Goal: Check status: Check status

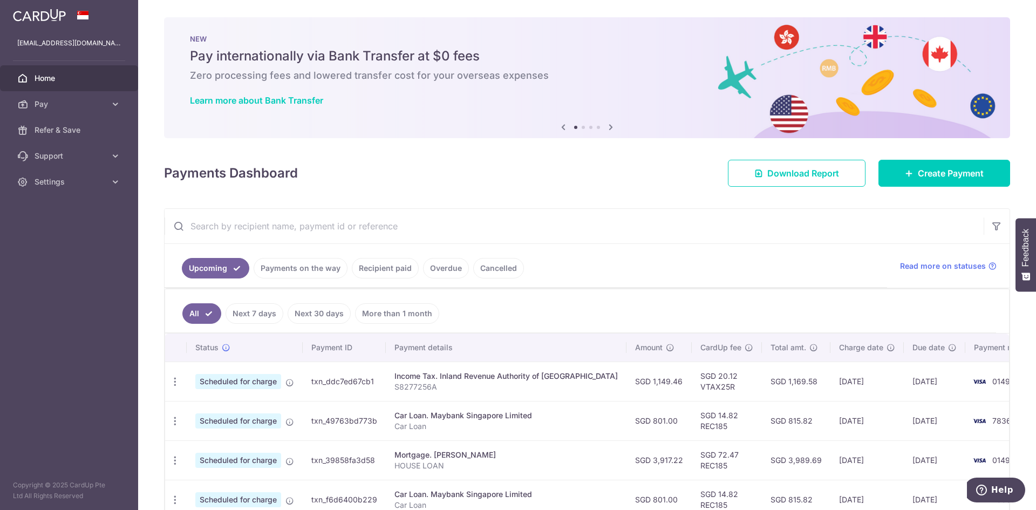
click at [462, 377] on div "Income Tax. Inland Revenue Authority of Singapore" at bounding box center [506, 376] width 223 height 11
click at [492, 413] on div "Car Loan. Maybank Singapore Limited" at bounding box center [506, 415] width 223 height 11
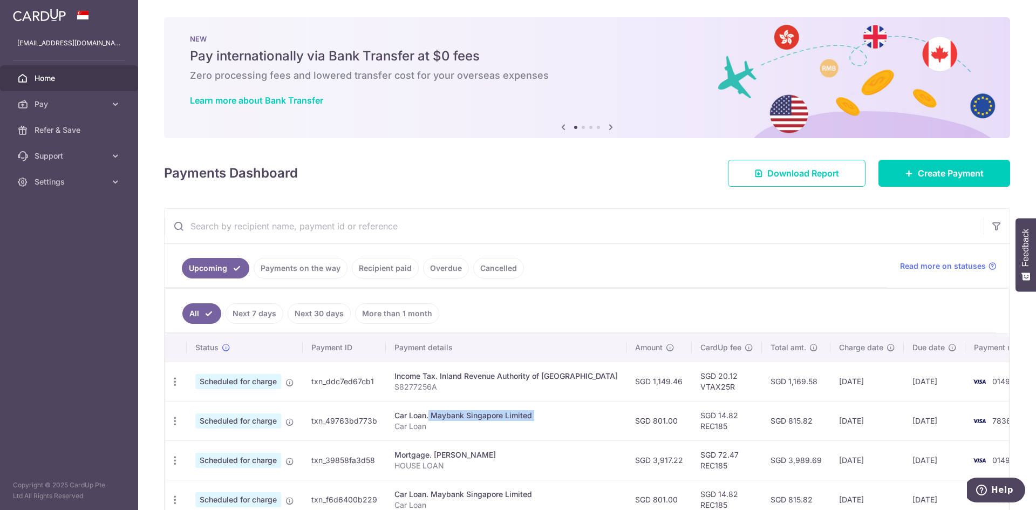
click at [492, 413] on div "Car Loan. Maybank Singapore Limited" at bounding box center [506, 415] width 223 height 11
click at [475, 417] on div "Car Loan. Maybank Singapore Limited" at bounding box center [506, 415] width 223 height 11
click at [474, 418] on div "Car Loan. Maybank Singapore Limited" at bounding box center [506, 415] width 223 height 11
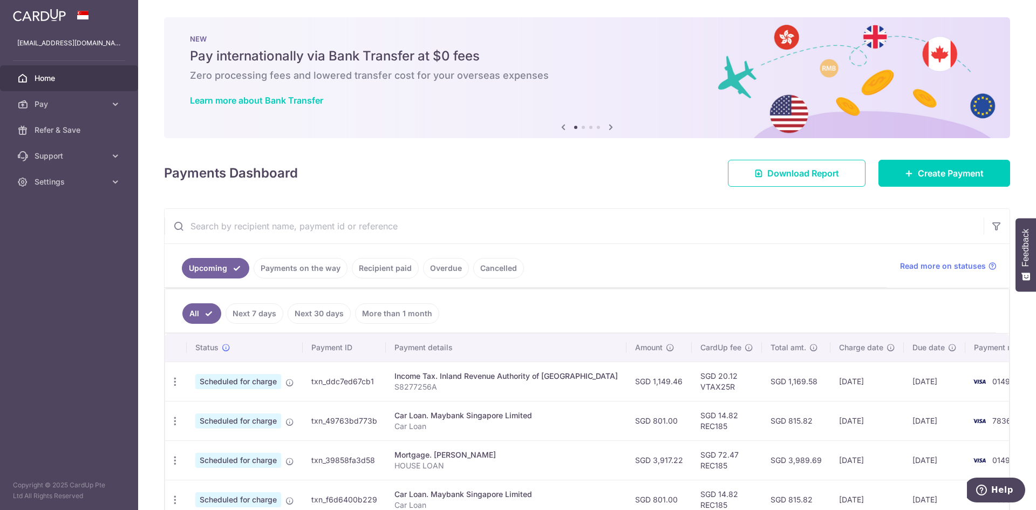
click at [474, 418] on div "Car Loan. Maybank Singapore Limited" at bounding box center [506, 415] width 223 height 11
click at [465, 418] on div "Car Loan. Maybank Singapore Limited" at bounding box center [506, 415] width 223 height 11
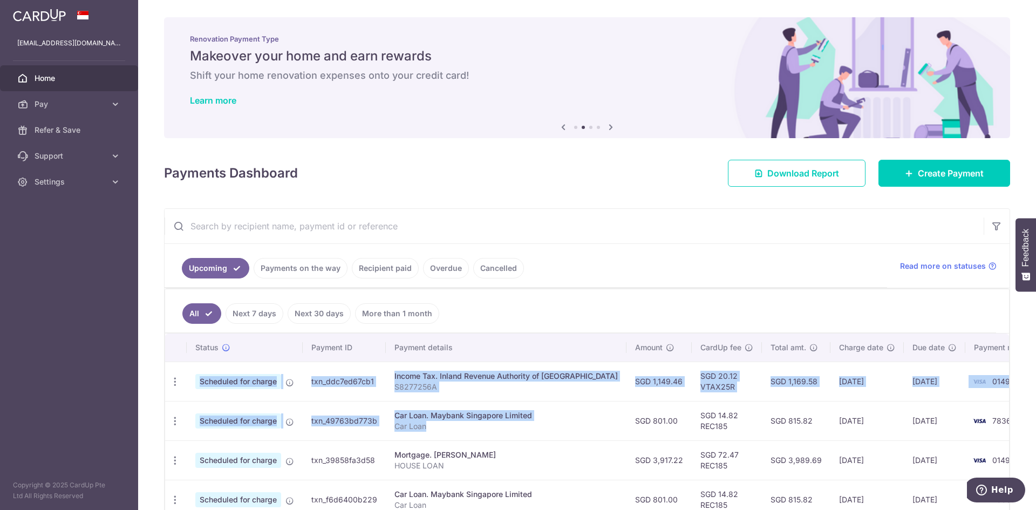
drag, startPoint x: 457, startPoint y: 428, endPoint x: 178, endPoint y: 362, distance: 286.7
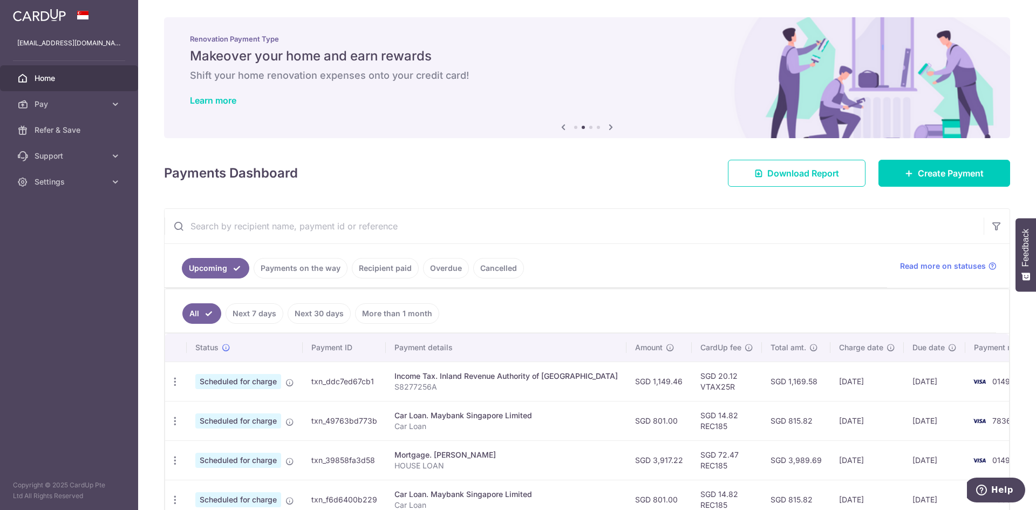
drag, startPoint x: 625, startPoint y: 413, endPoint x: 643, endPoint y: 411, distance: 19.0
click at [627, 413] on td "SGD 801.00" at bounding box center [659, 420] width 65 height 39
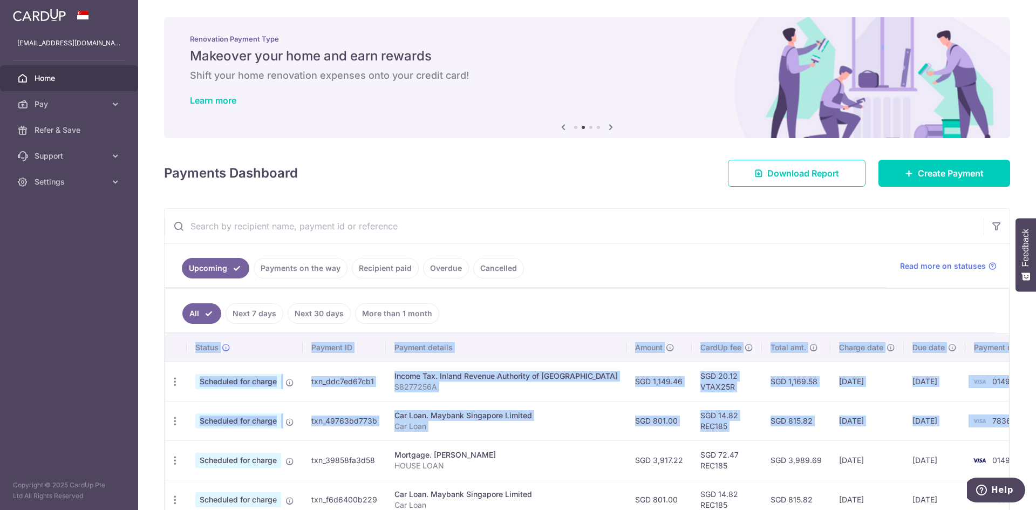
drag, startPoint x: 987, startPoint y: 424, endPoint x: 171, endPoint y: 351, distance: 820.0
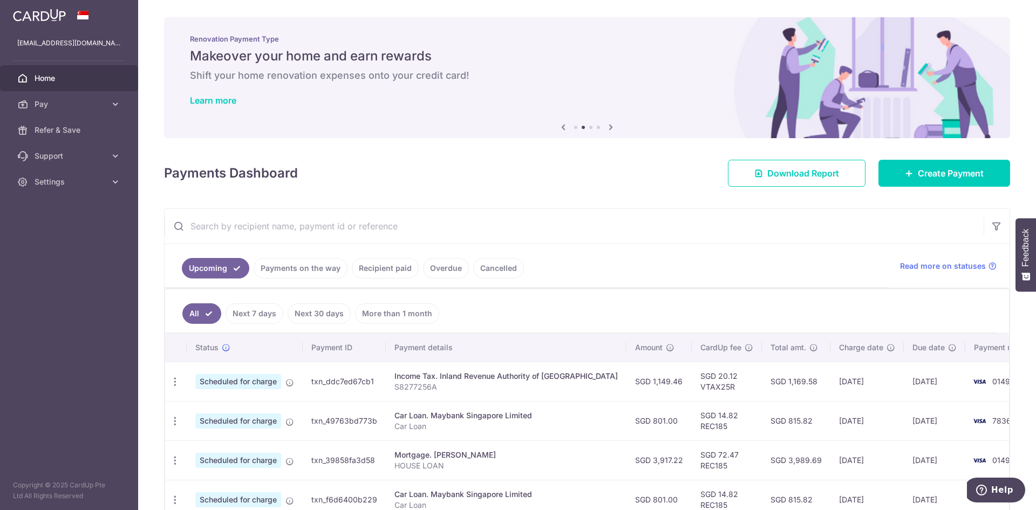
click at [649, 222] on input "text" at bounding box center [574, 226] width 819 height 35
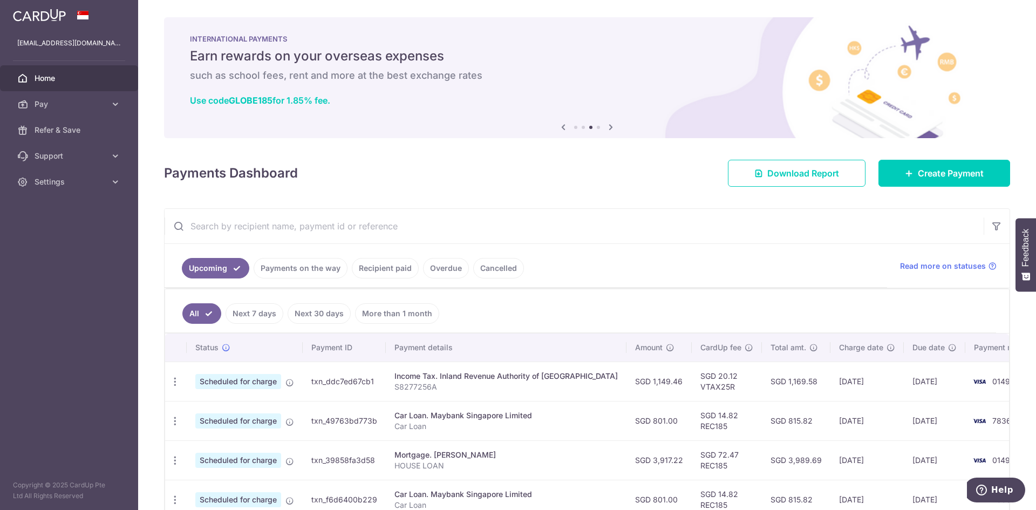
click at [186, 180] on h4 "Payments Dashboard" at bounding box center [231, 173] width 134 height 19
click at [182, 174] on h4 "Payments Dashboard" at bounding box center [231, 173] width 134 height 19
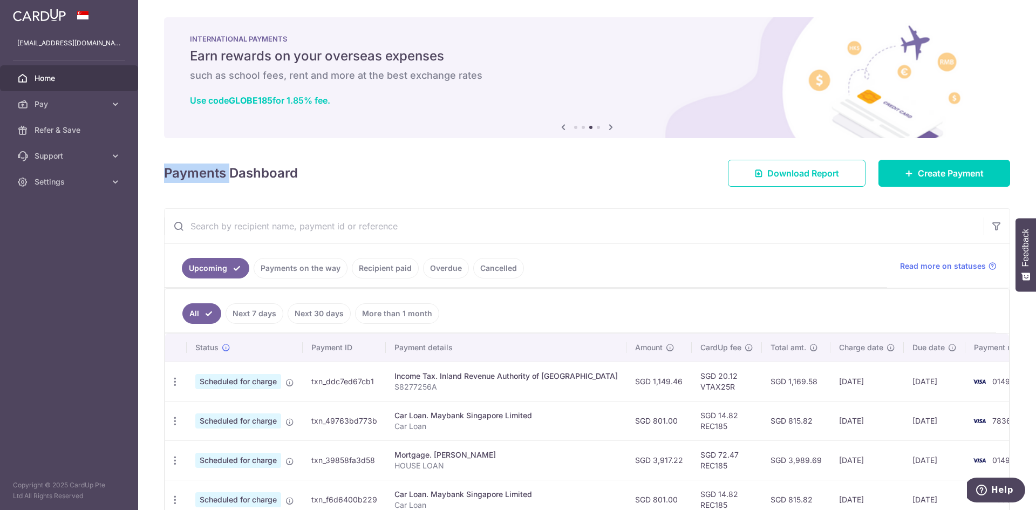
click at [182, 174] on h4 "Payments Dashboard" at bounding box center [231, 173] width 134 height 19
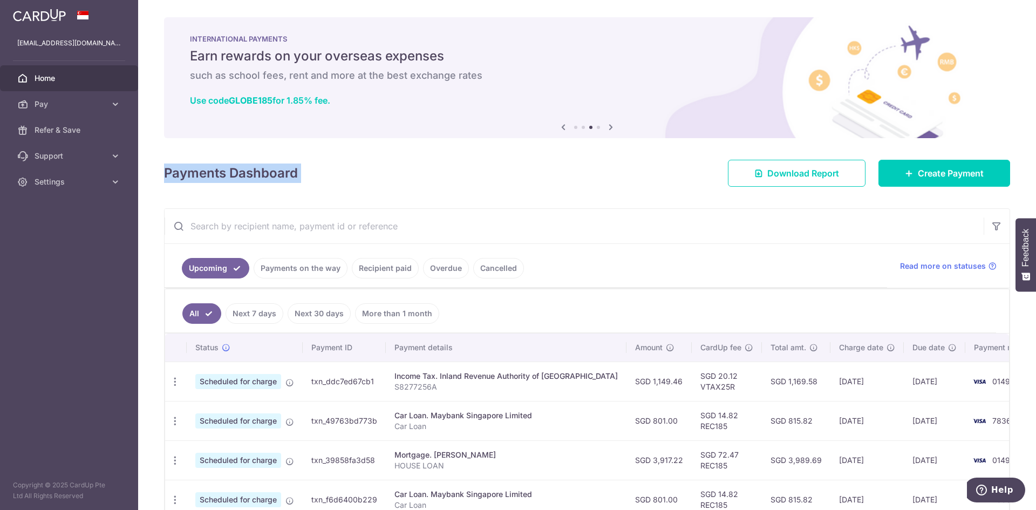
click at [180, 172] on h4 "Payments Dashboard" at bounding box center [231, 173] width 134 height 19
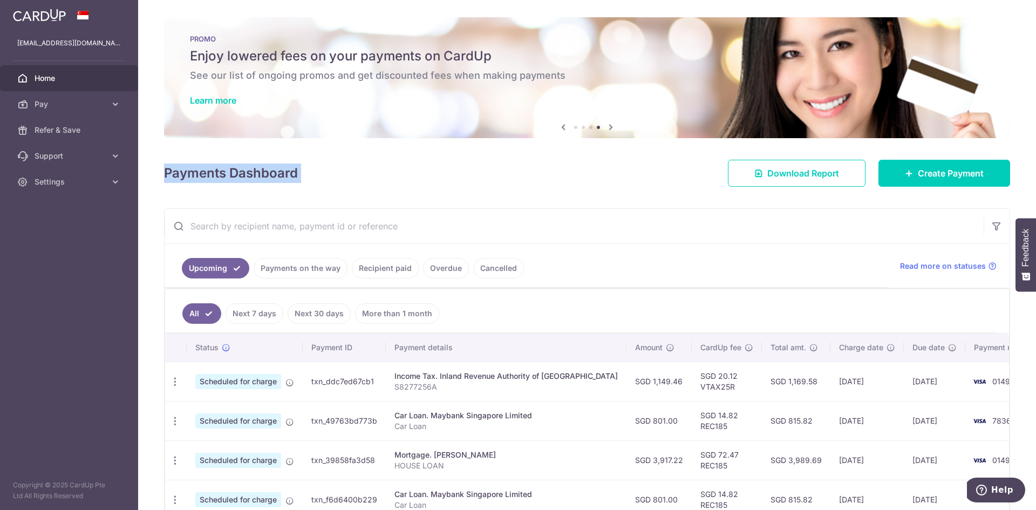
scroll to position [180, 0]
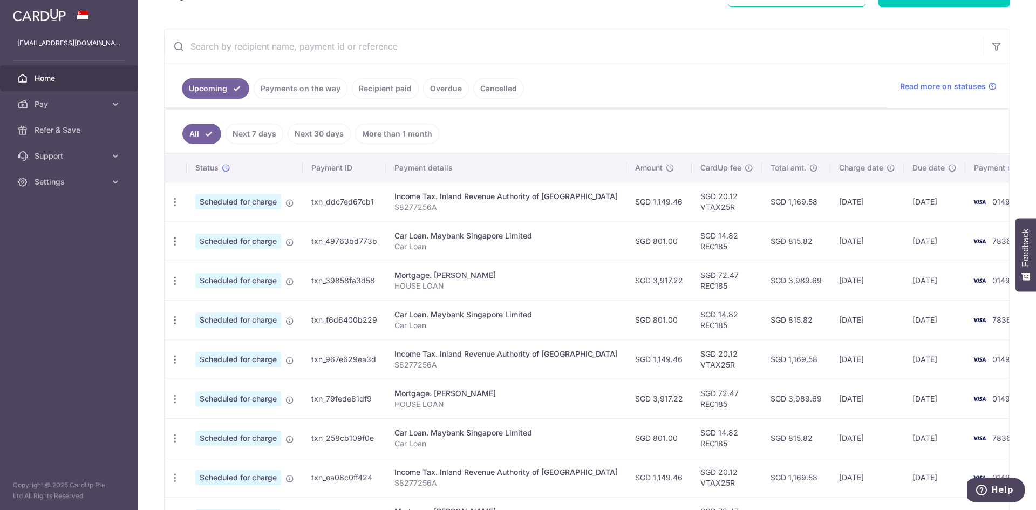
click at [457, 235] on div "Car Loan. Maybank Singapore Limited" at bounding box center [506, 235] width 223 height 11
click at [466, 200] on div "Income Tax. Inland Revenue Authority of Singapore" at bounding box center [506, 196] width 223 height 11
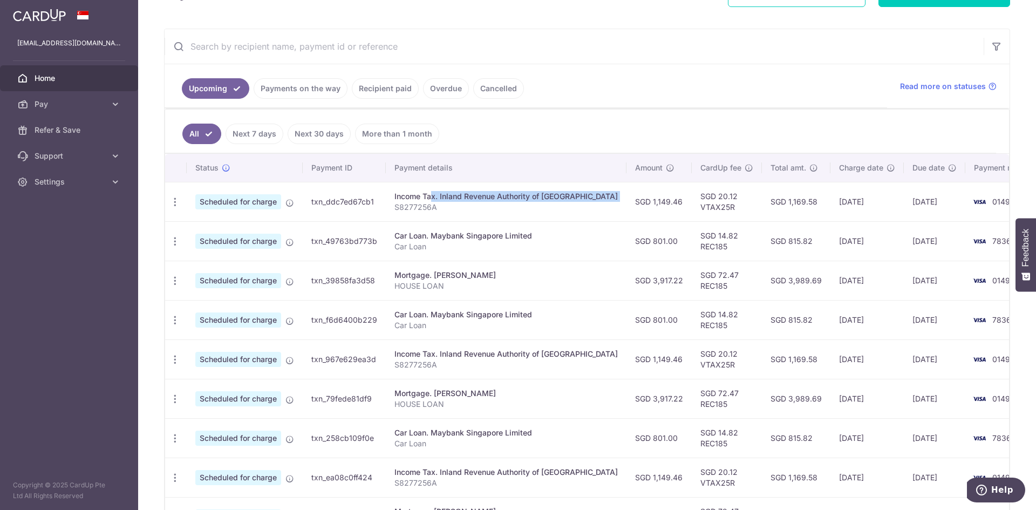
click at [466, 200] on div "Income Tax. Inland Revenue Authority of Singapore" at bounding box center [506, 196] width 223 height 11
click at [471, 230] on td "Car Loan. Maybank Singapore Limited Car Loan" at bounding box center [506, 240] width 241 height 39
click at [461, 234] on div "Car Loan. Maybank Singapore Limited" at bounding box center [506, 235] width 223 height 11
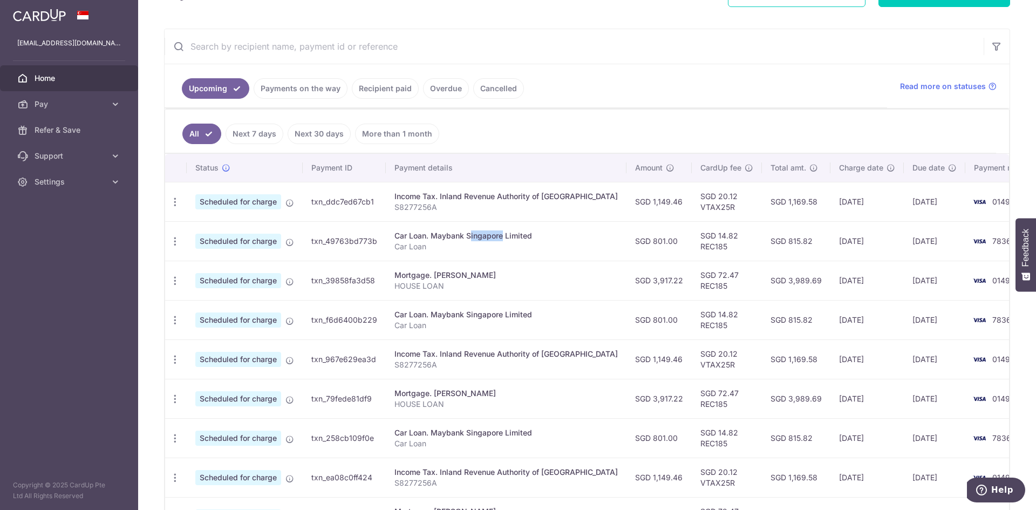
click at [461, 234] on div "Car Loan. Maybank Singapore Limited" at bounding box center [506, 235] width 223 height 11
click at [455, 237] on div "Car Loan. Maybank Singapore Limited" at bounding box center [506, 235] width 223 height 11
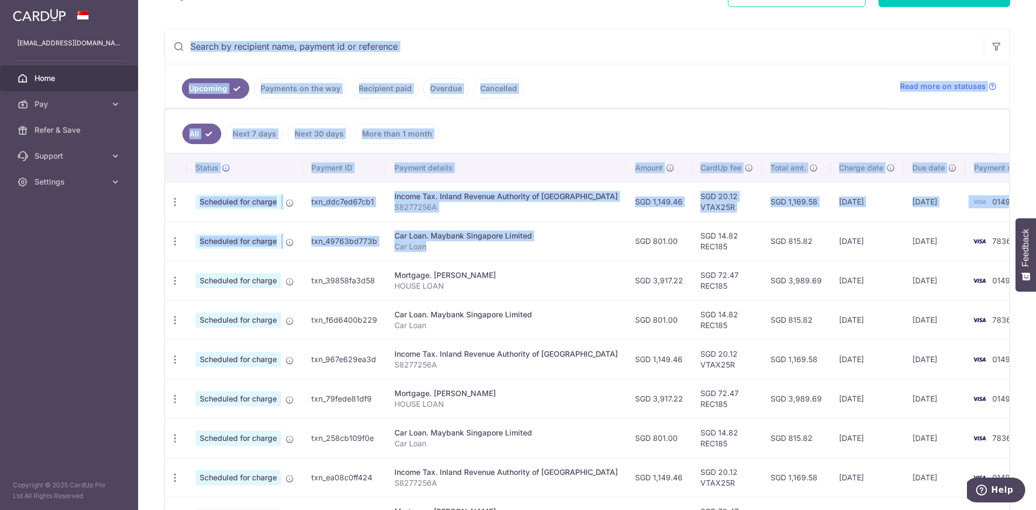
drag, startPoint x: 457, startPoint y: 245, endPoint x: 177, endPoint y: 56, distance: 337.6
click at [177, 56] on div "Upcoming Payments on the way Recipient paid Overdue Cancelled Read more on stat…" at bounding box center [587, 316] width 846 height 575
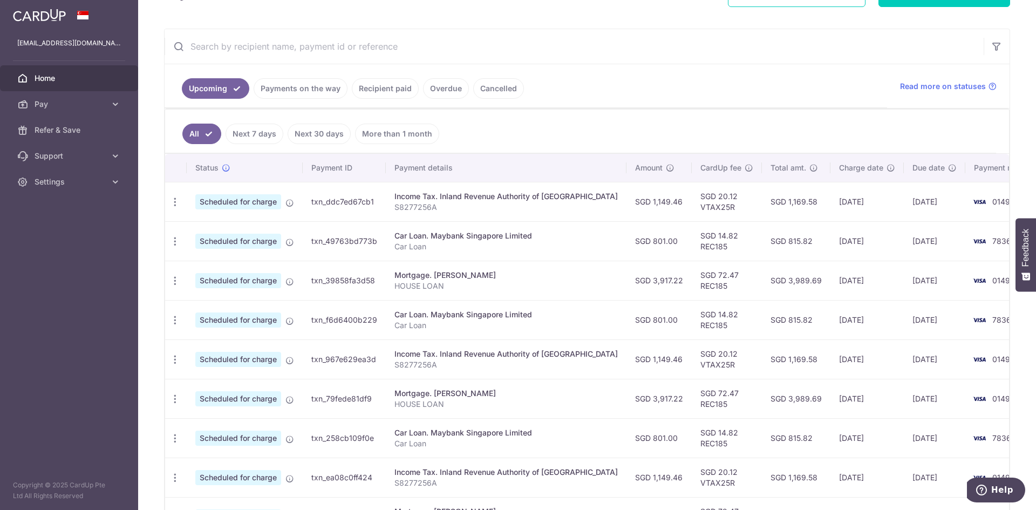
click at [508, 281] on p "HOUSE LOAN" at bounding box center [506, 286] width 223 height 11
click at [644, 240] on td "SGD 801.00" at bounding box center [659, 240] width 65 height 39
click at [627, 243] on td "SGD 801.00" at bounding box center [659, 240] width 65 height 39
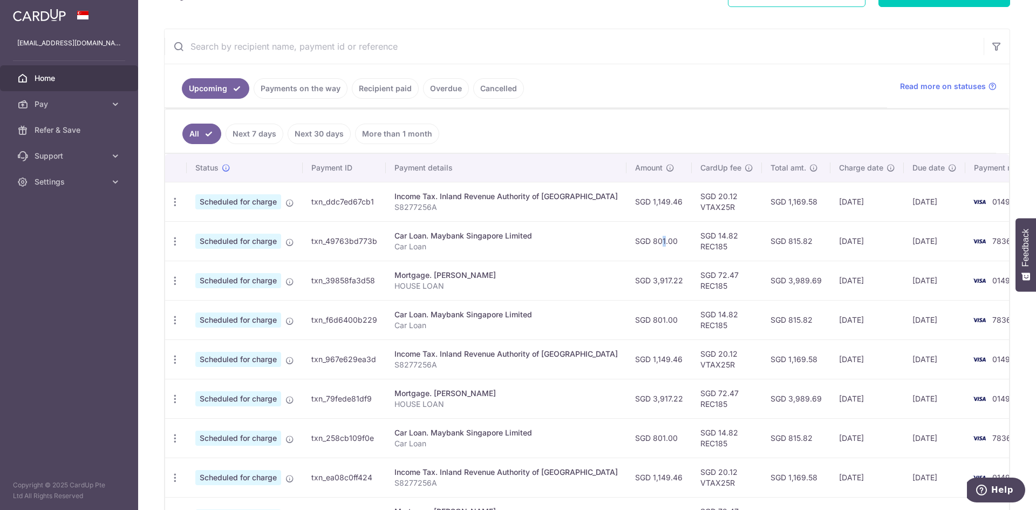
click at [627, 243] on td "SGD 801.00" at bounding box center [659, 240] width 65 height 39
drag, startPoint x: 611, startPoint y: 243, endPoint x: 587, endPoint y: 243, distance: 23.8
click at [627, 243] on td "SGD 801.00" at bounding box center [659, 240] width 65 height 39
click at [498, 238] on div "Car Loan. Maybank Singapore Limited" at bounding box center [506, 235] width 223 height 11
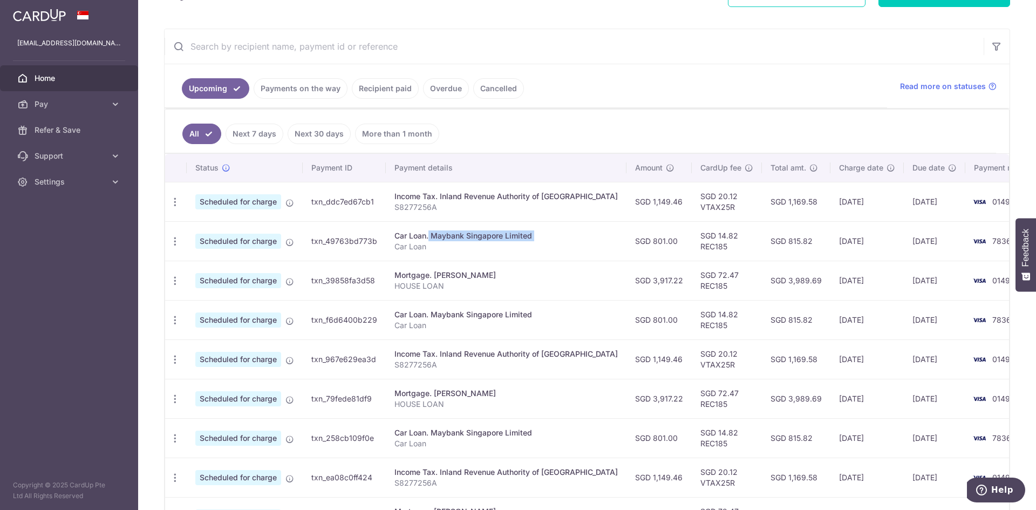
click at [498, 238] on div "Car Loan. Maybank Singapore Limited" at bounding box center [506, 235] width 223 height 11
click at [627, 239] on td "SGD 801.00" at bounding box center [659, 240] width 65 height 39
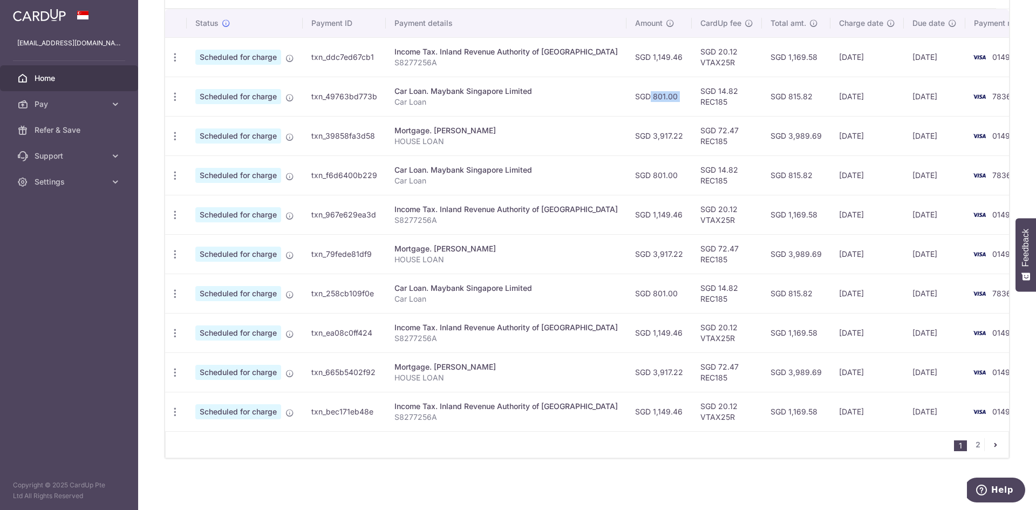
scroll to position [145, 0]
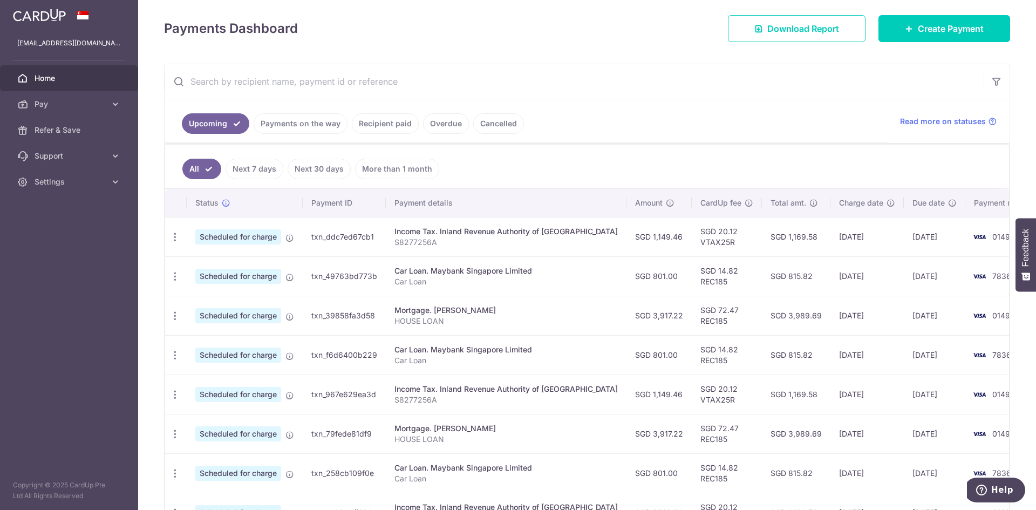
click at [627, 316] on td "SGD 3,917.22" at bounding box center [659, 315] width 65 height 39
click at [627, 277] on td "SGD 801.00" at bounding box center [659, 275] width 65 height 39
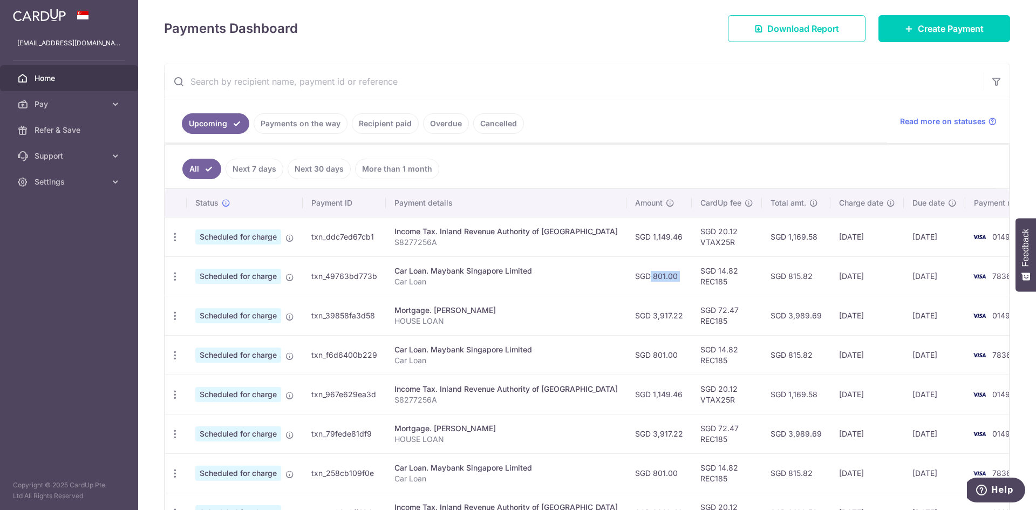
click at [627, 277] on td "SGD 801.00" at bounding box center [659, 275] width 65 height 39
click at [646, 273] on td "SGD 801.00" at bounding box center [659, 275] width 65 height 39
click at [779, 234] on td "SGD 1,169.58" at bounding box center [796, 236] width 69 height 39
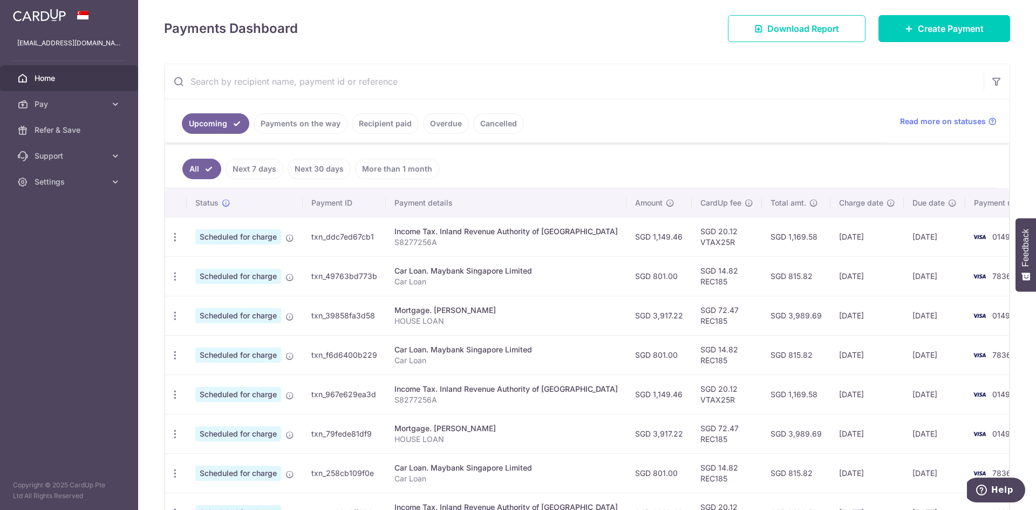
click at [779, 234] on td "SGD 1,169.58" at bounding box center [796, 236] width 69 height 39
click at [762, 275] on td "SGD 815.82" at bounding box center [796, 275] width 69 height 39
drag, startPoint x: 762, startPoint y: 275, endPoint x: 300, endPoint y: 110, distance: 490.7
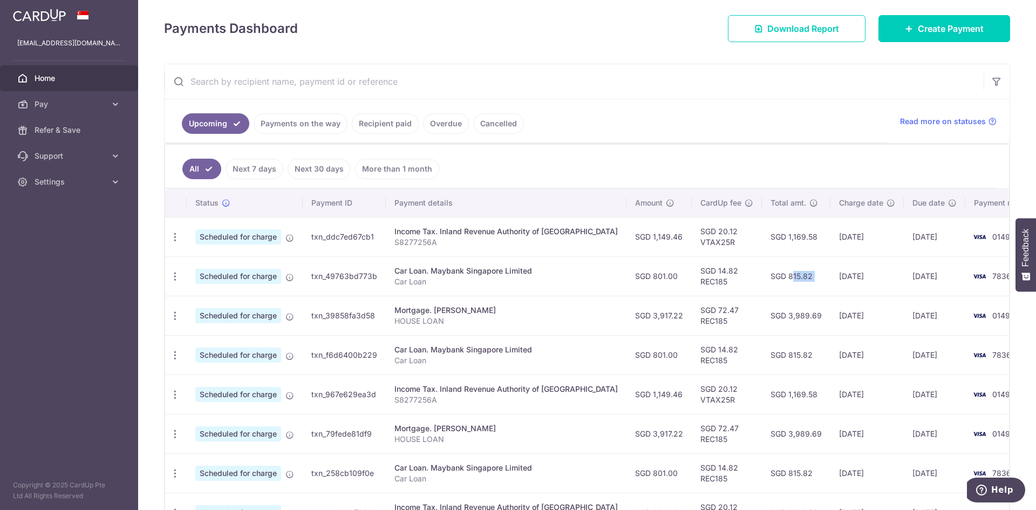
click at [762, 276] on td "SGD 815.82" at bounding box center [796, 275] width 69 height 39
